Goal: Task Accomplishment & Management: Use online tool/utility

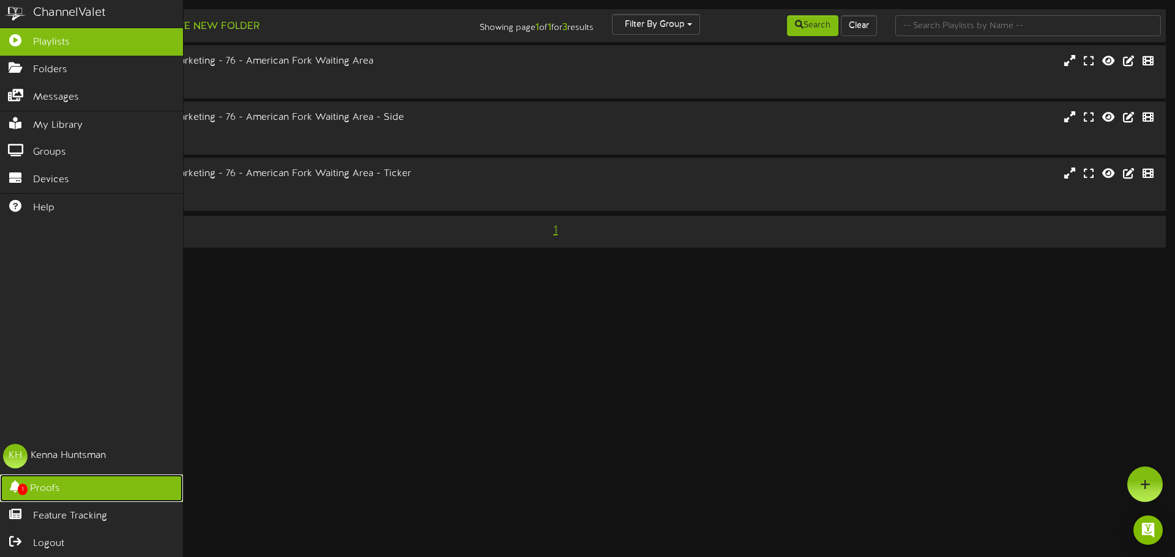
click at [20, 491] on span "1" at bounding box center [23, 490] width 10 height 12
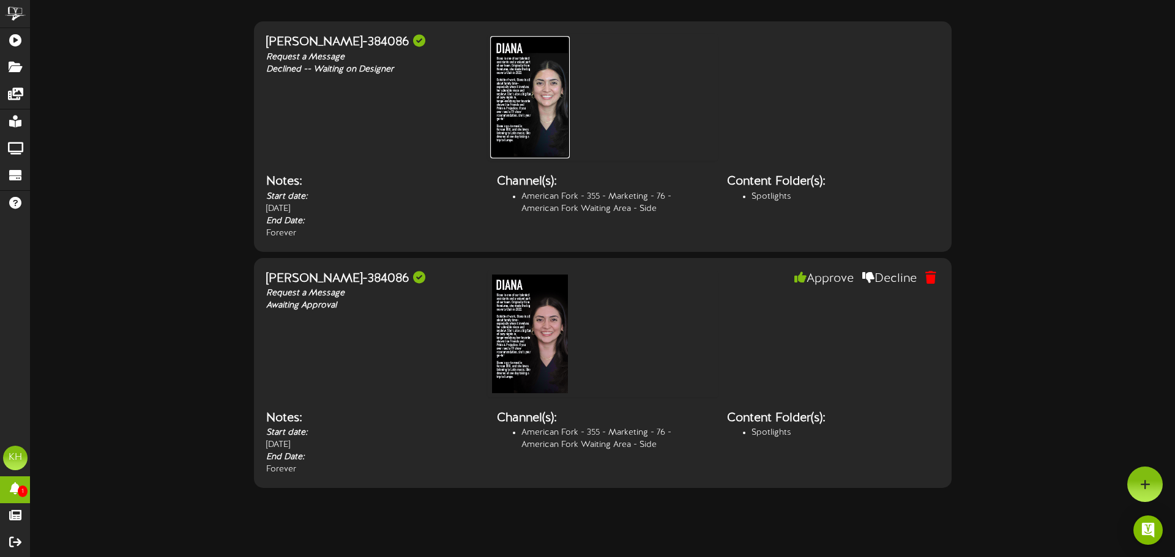
click at [532, 111] on img at bounding box center [530, 97] width 80 height 122
click at [536, 327] on img at bounding box center [530, 334] width 80 height 122
click at [528, 121] on img at bounding box center [530, 97] width 80 height 122
click at [564, 320] on img at bounding box center [530, 334] width 80 height 122
click at [821, 277] on button "Approve" at bounding box center [823, 279] width 78 height 21
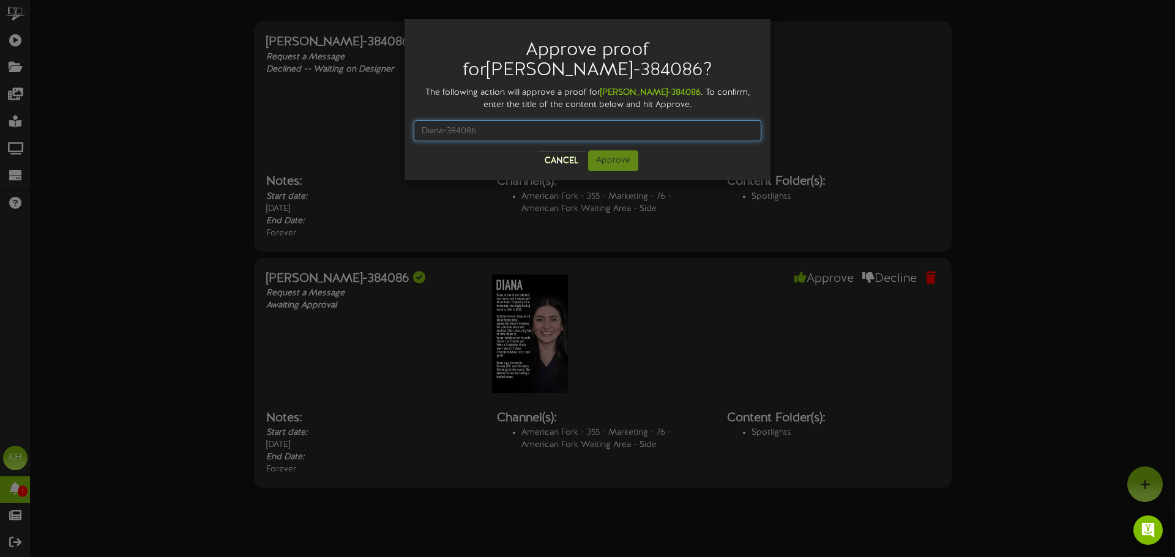
click at [567, 121] on input "text" at bounding box center [588, 131] width 348 height 21
type input "[PERSON_NAME]-384086"
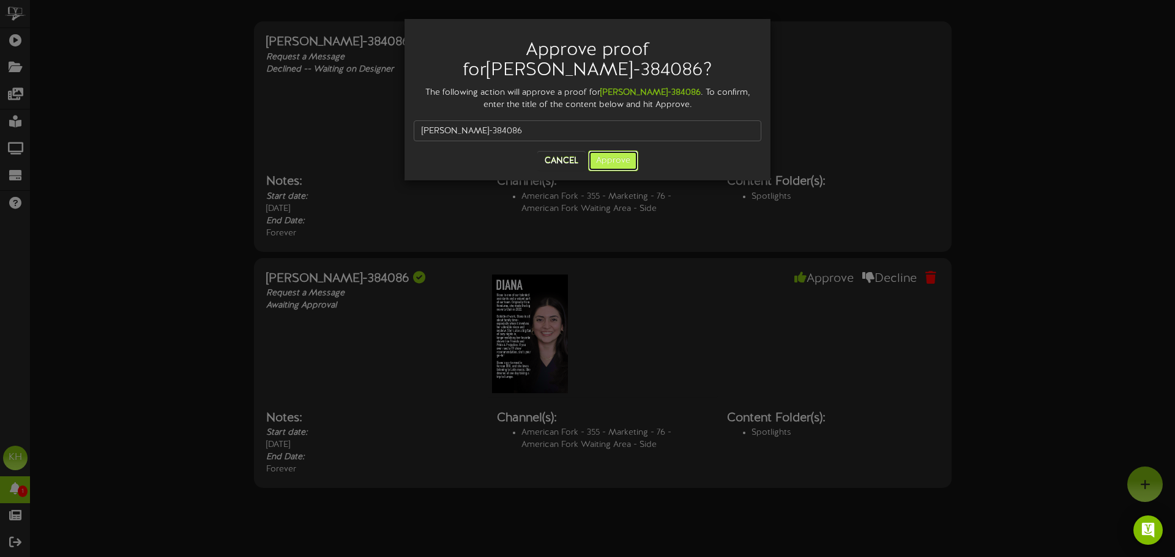
click at [629, 151] on button "Approve" at bounding box center [613, 161] width 50 height 21
